Goal: Information Seeking & Learning: Learn about a topic

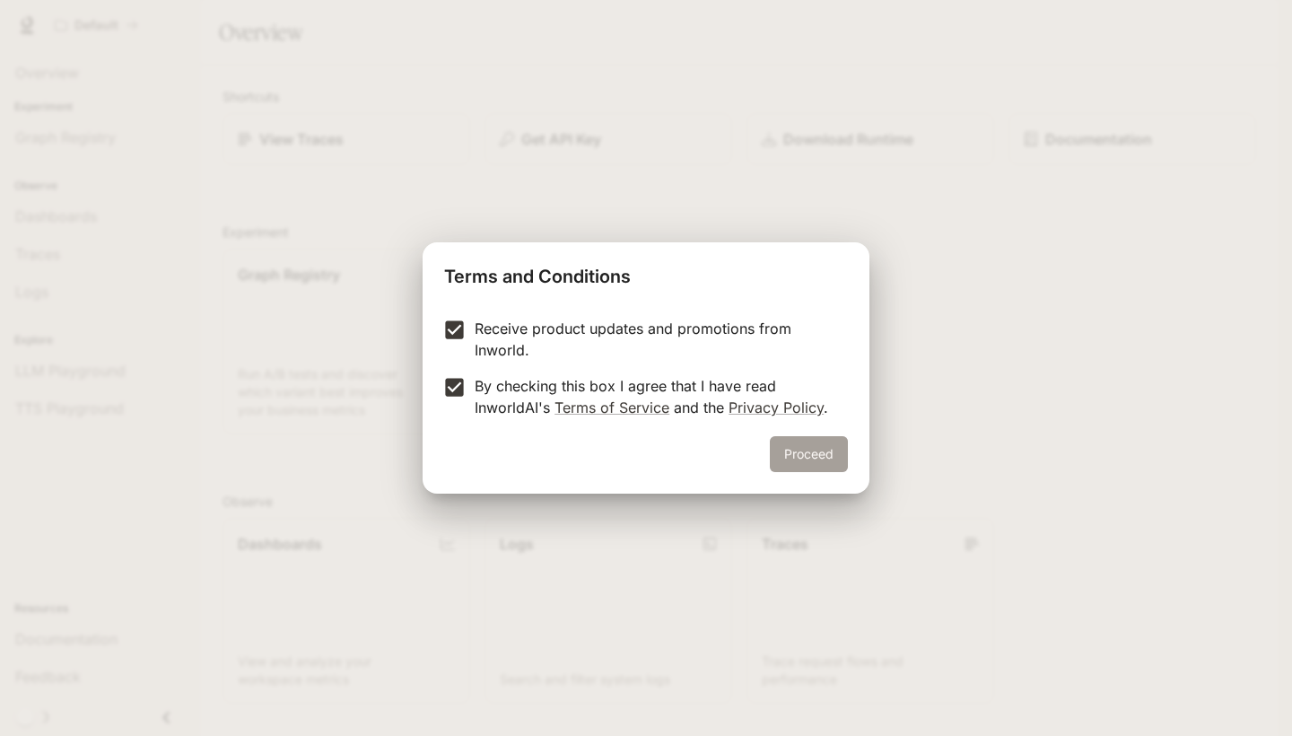
click at [811, 466] on button "Proceed" at bounding box center [809, 454] width 78 height 36
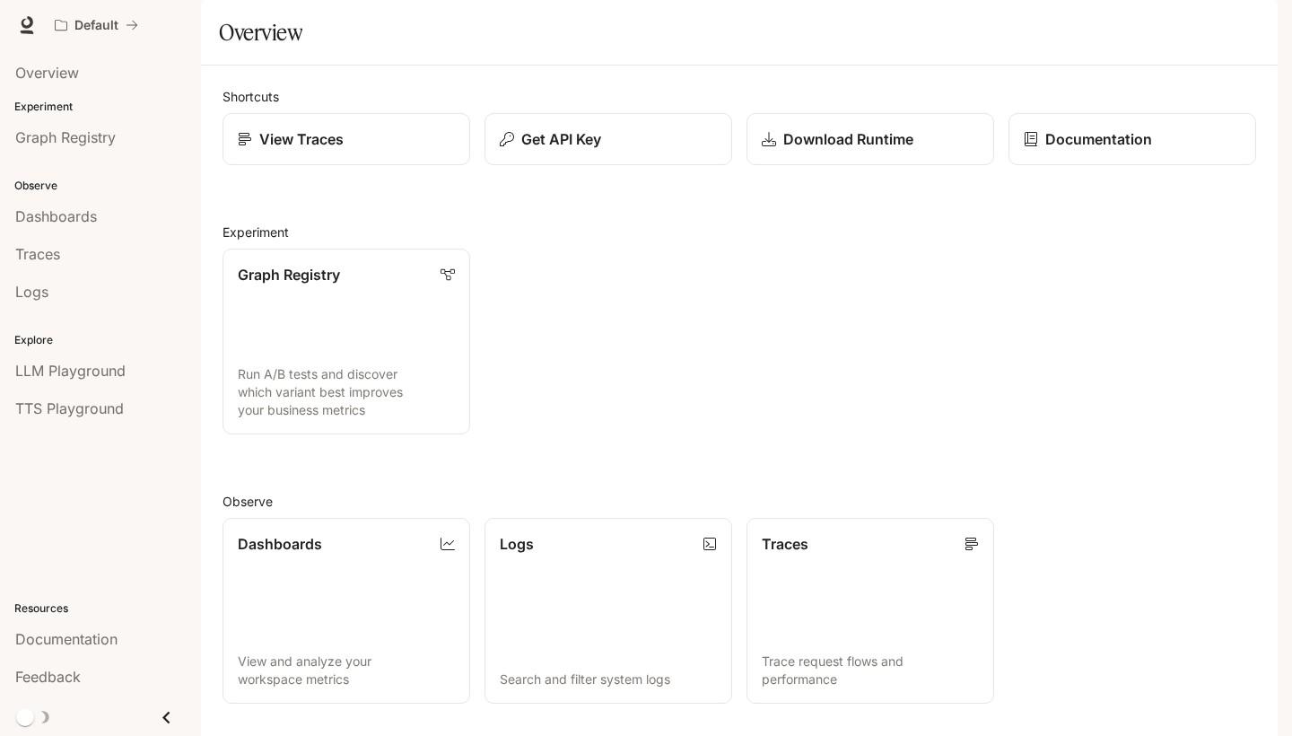
click at [1210, 22] on span "Documentation" at bounding box center [1169, 25] width 89 height 22
click at [1253, 27] on icon "button" at bounding box center [1253, 26] width 10 height 10
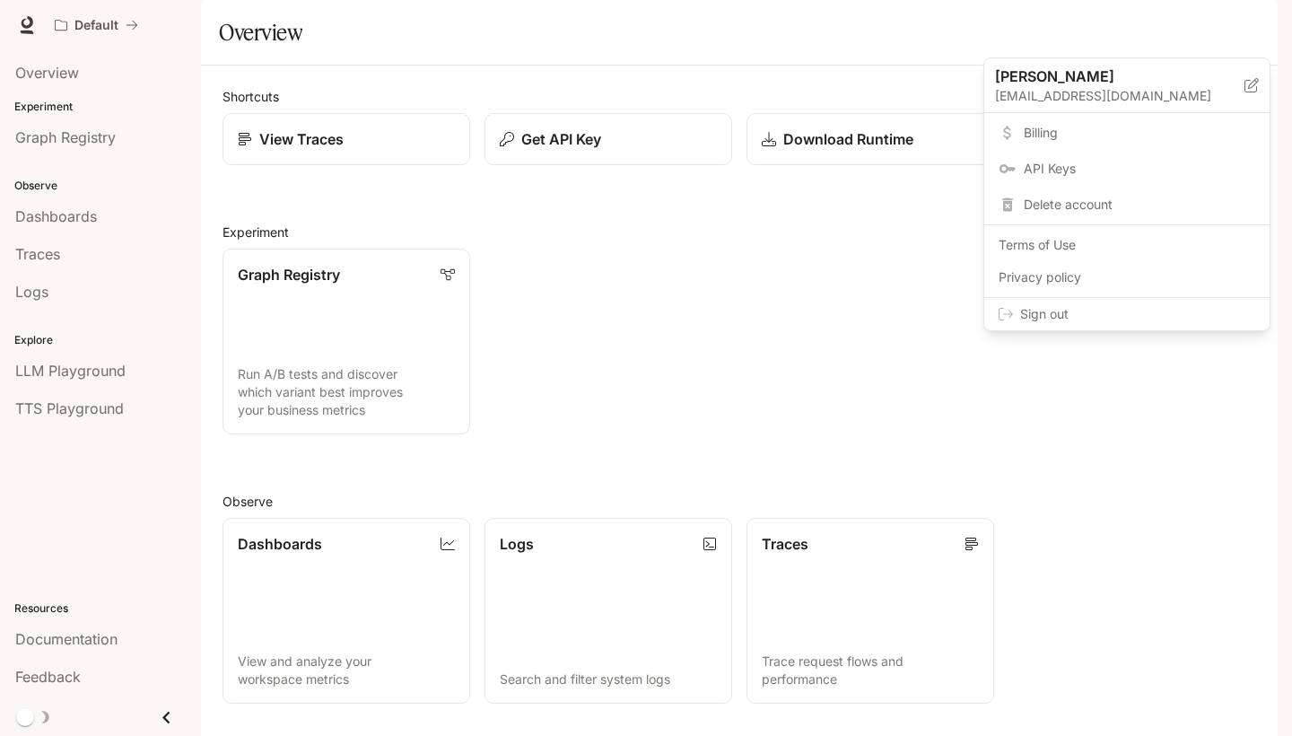
click at [632, 14] on div at bounding box center [646, 368] width 1292 height 736
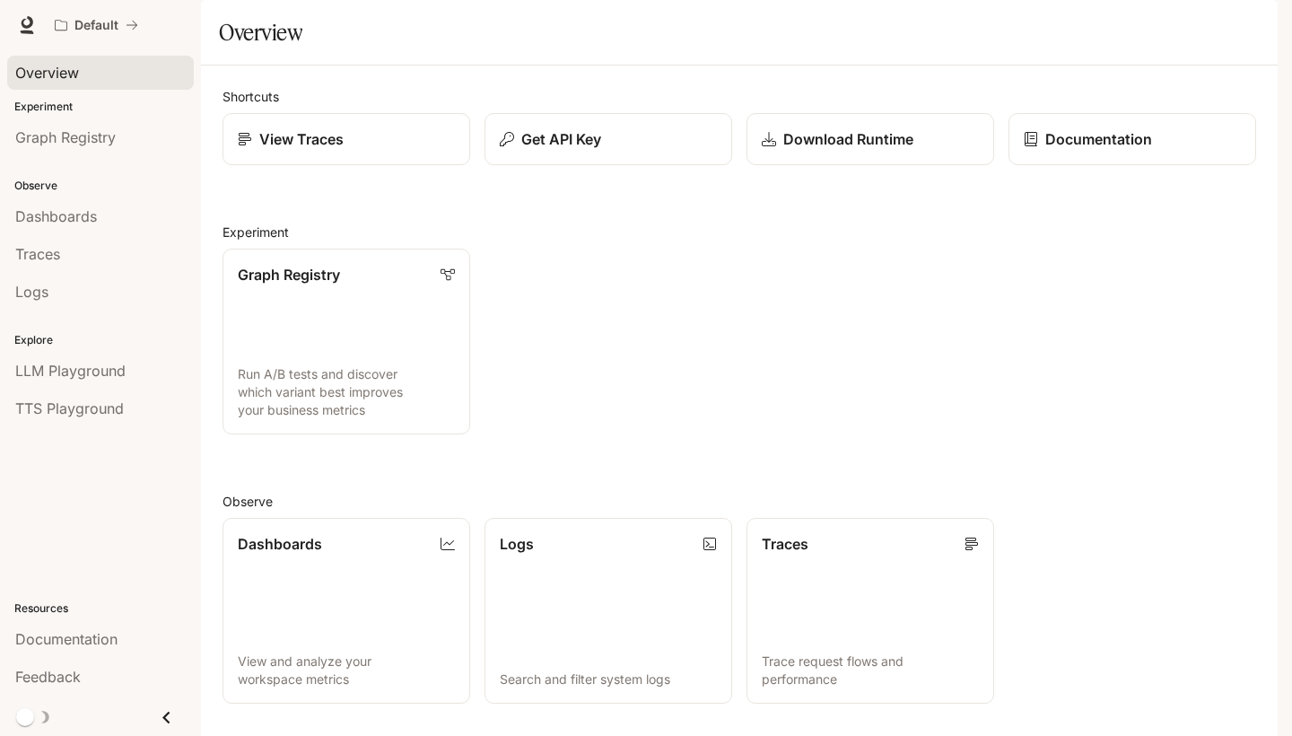
click at [45, 64] on span "Overview" at bounding box center [47, 73] width 64 height 22
click at [304, 150] on p "View Traces" at bounding box center [300, 139] width 85 height 22
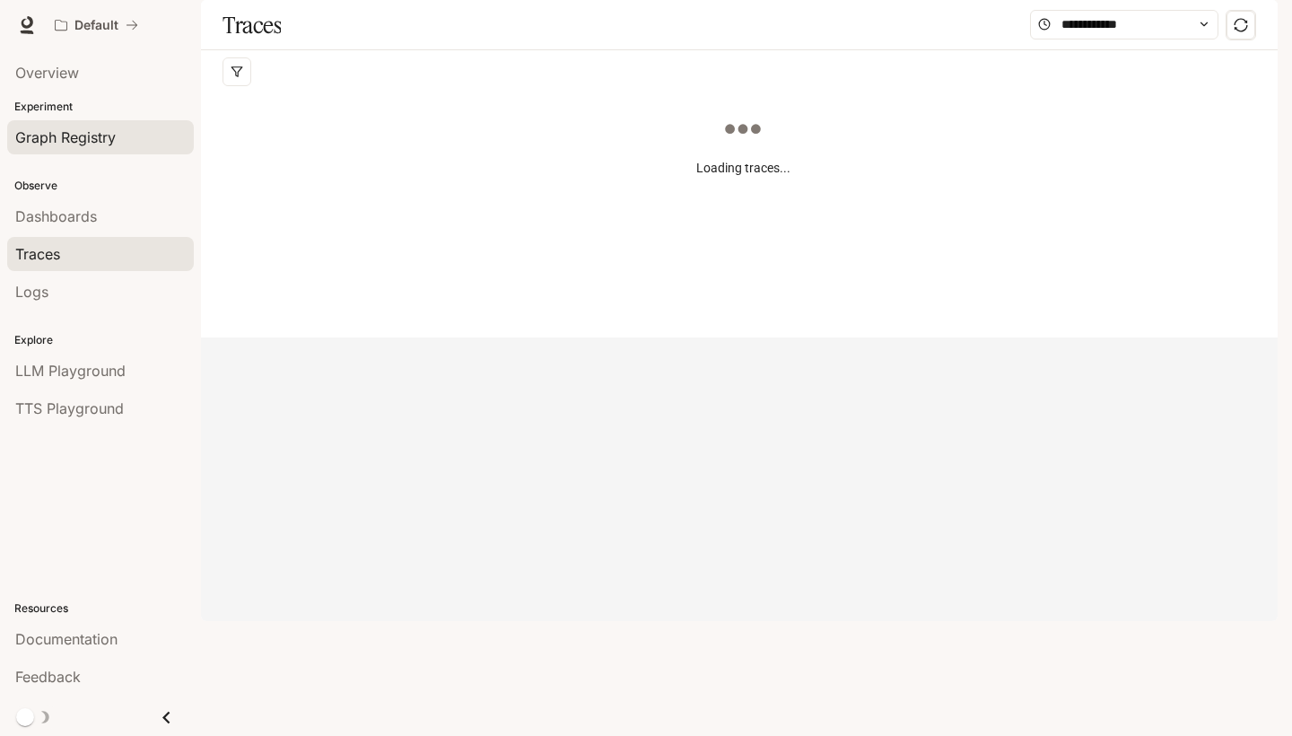
click at [83, 127] on span "Graph Registry" at bounding box center [65, 137] width 100 height 22
